Goal: Information Seeking & Learning: Understand process/instructions

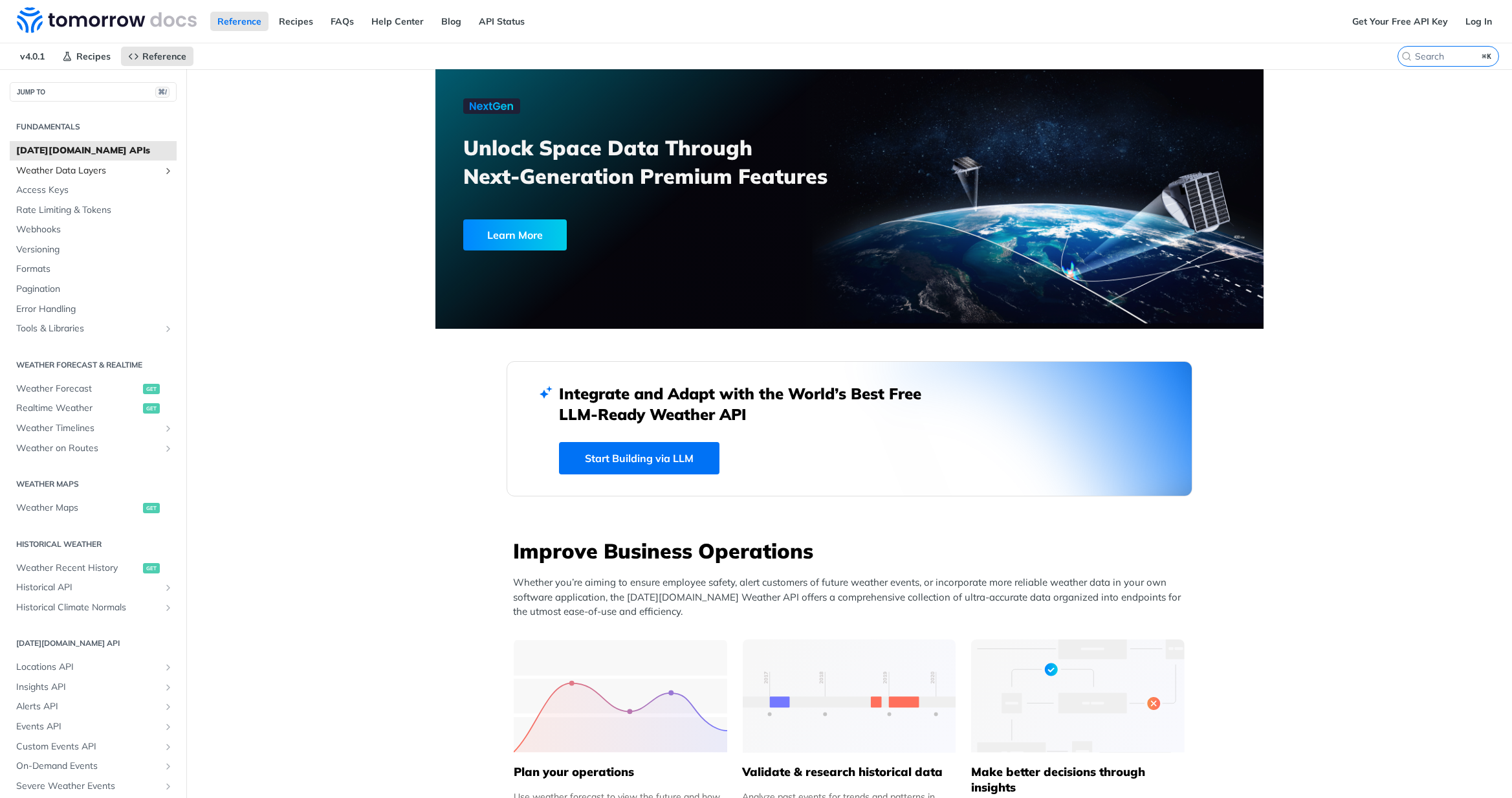
click at [84, 173] on span "Weather Data Layers" at bounding box center [87, 171] width 143 height 13
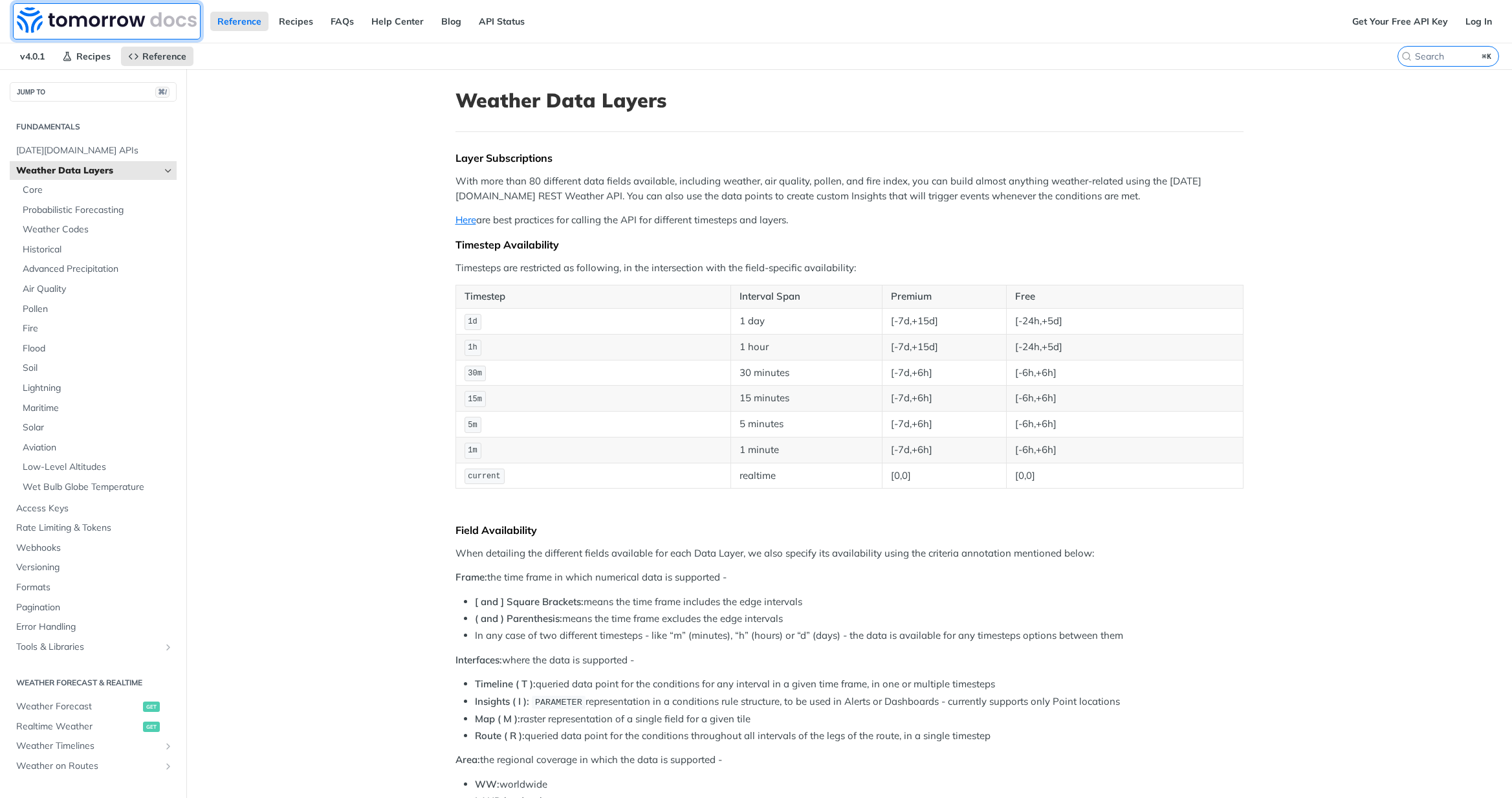
click at [103, 16] on img at bounding box center [106, 20] width 180 height 26
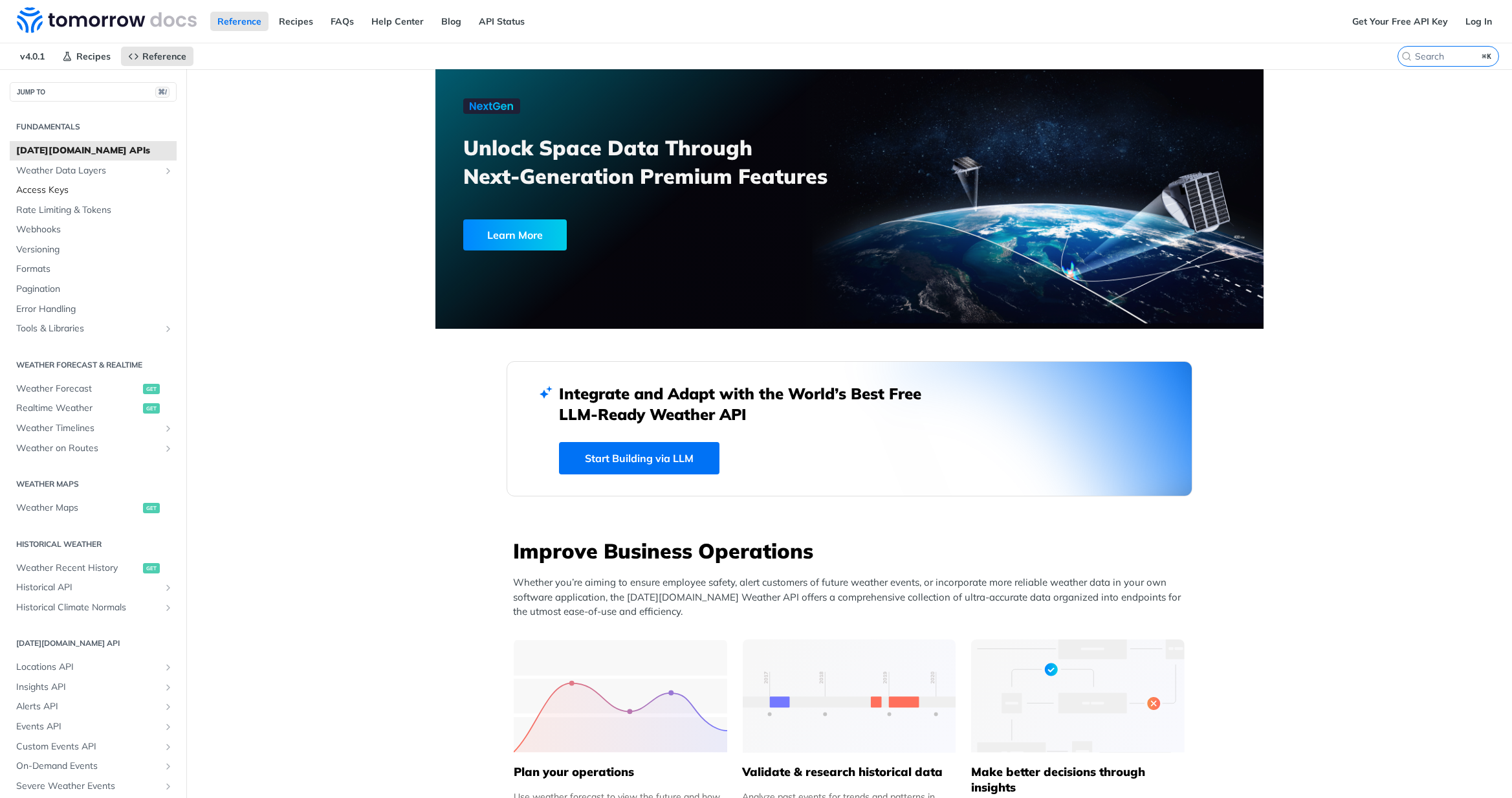
click at [48, 196] on link "Access Keys" at bounding box center [93, 190] width 167 height 19
